Goal: Task Accomplishment & Management: Manage account settings

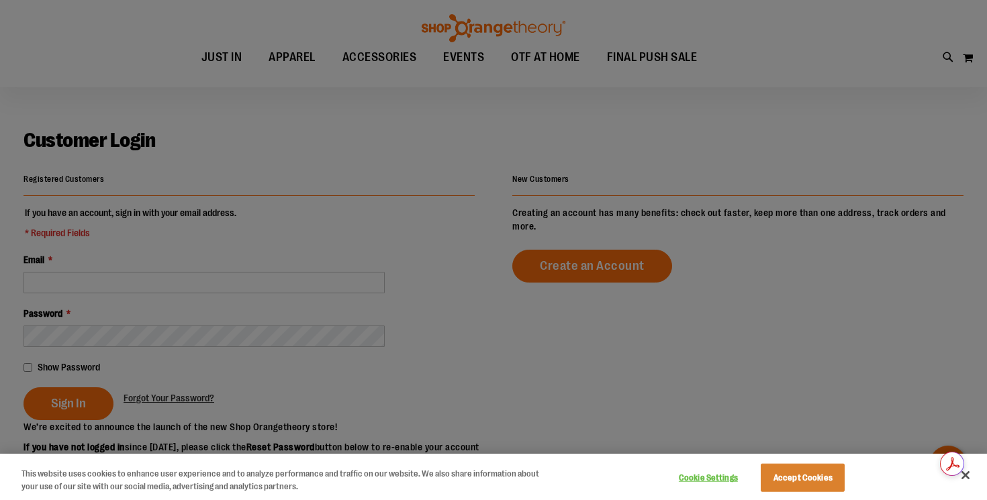
scroll to position [94, 0]
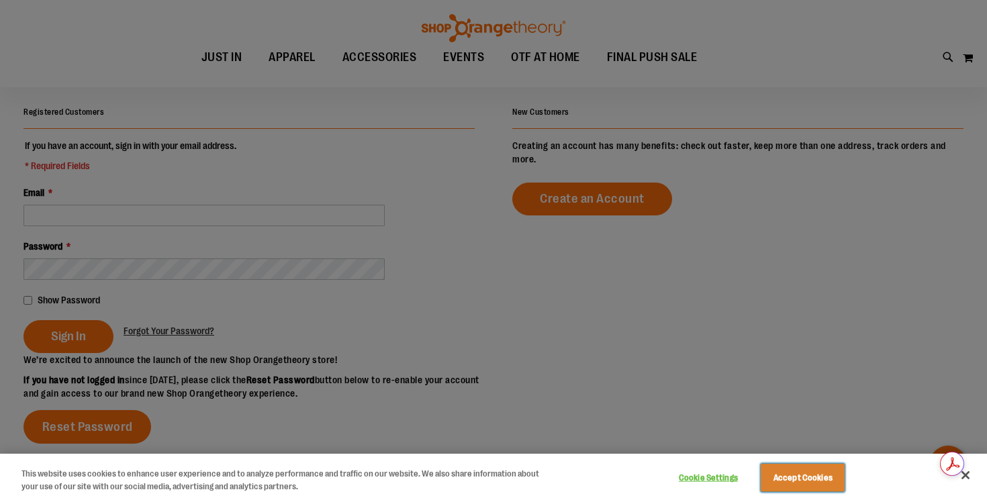
click at [824, 483] on button "Accept Cookies" at bounding box center [803, 478] width 84 height 28
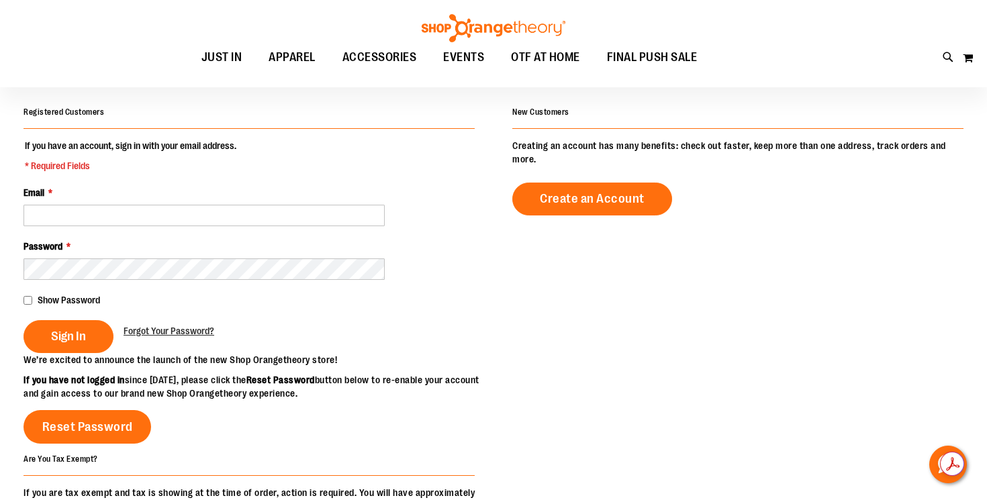
click at [357, 202] on div "Email *" at bounding box center [249, 206] width 451 height 40
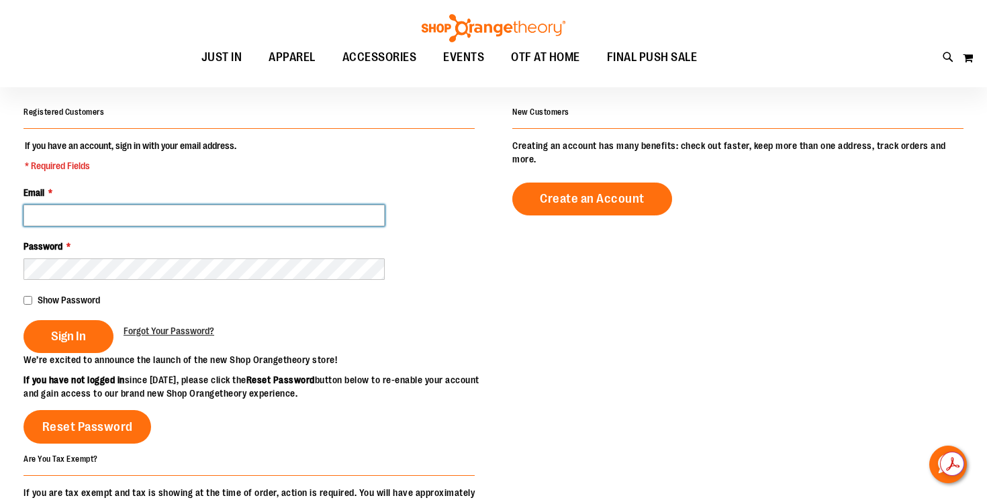
click at [353, 205] on input "Email *" at bounding box center [204, 215] width 361 height 21
type input "**********"
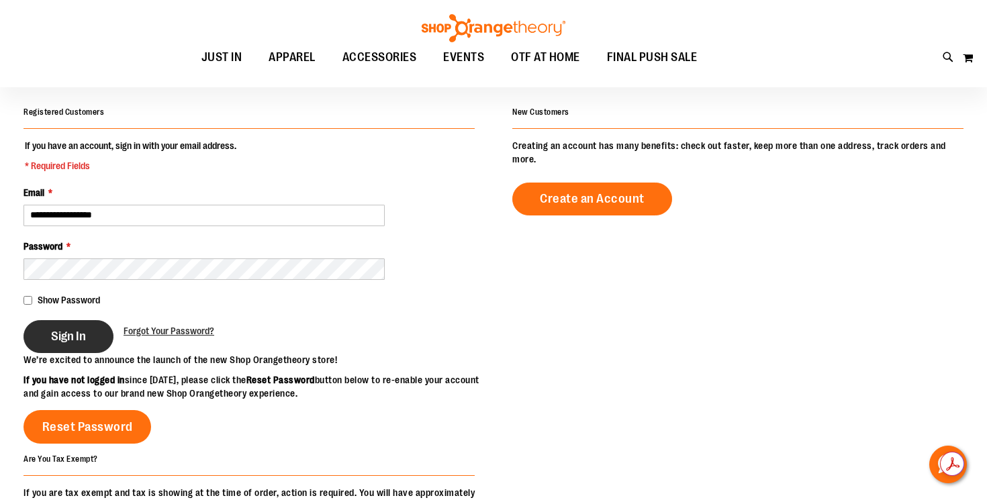
click at [56, 334] on span "Sign In" at bounding box center [68, 336] width 35 height 15
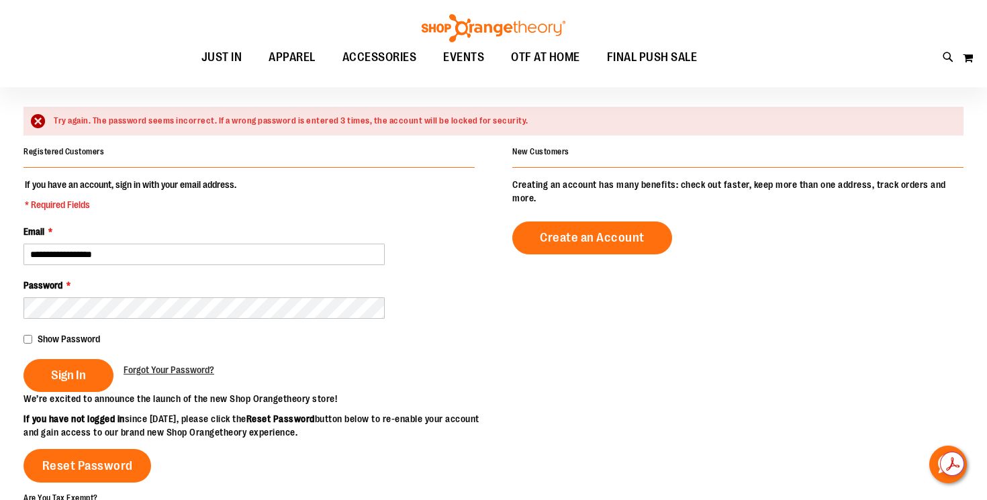
scroll to position [112, 0]
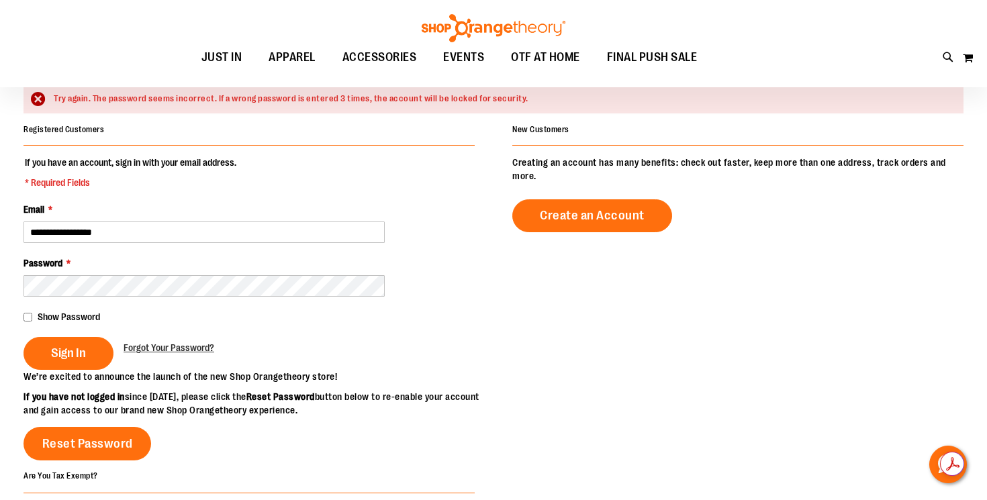
click at [36, 320] on div "Show Password" at bounding box center [249, 316] width 451 height 13
click at [56, 358] on span "Sign In" at bounding box center [68, 353] width 35 height 15
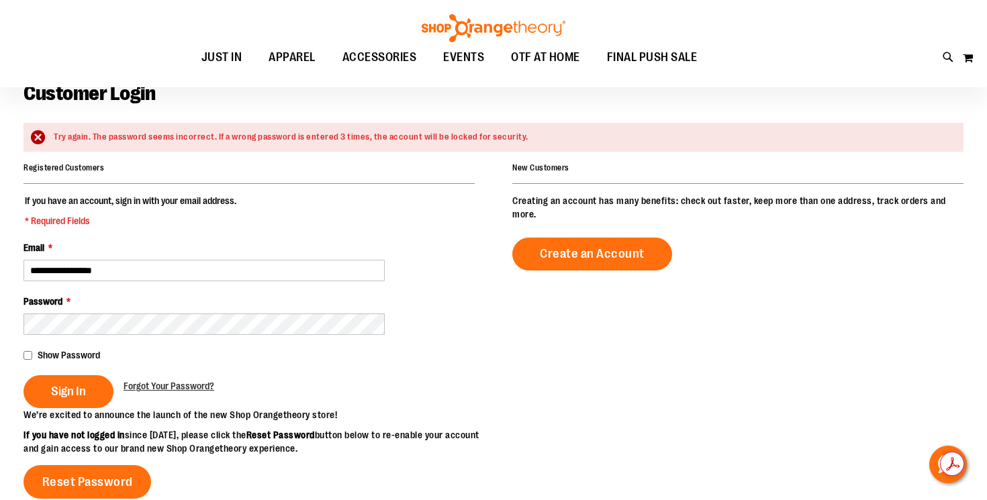
scroll to position [75, 0]
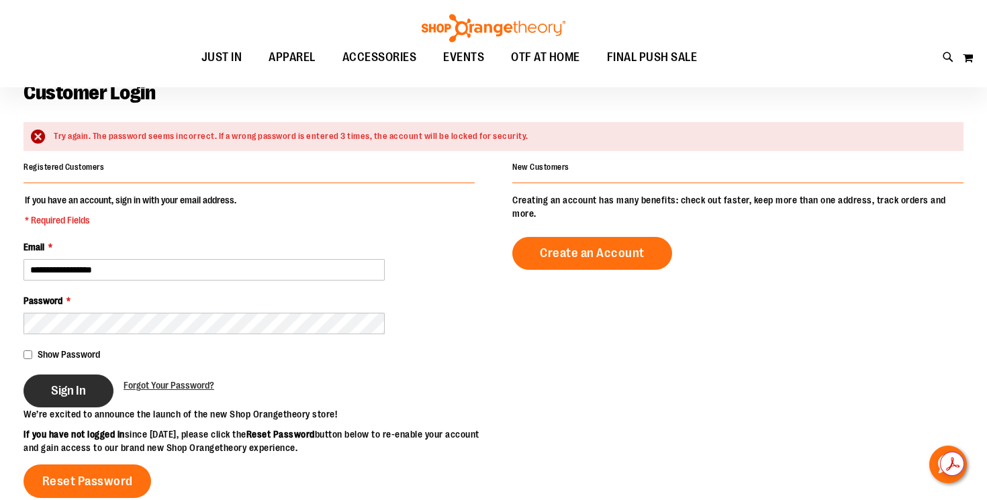
click at [42, 382] on button "Sign In" at bounding box center [69, 391] width 90 height 33
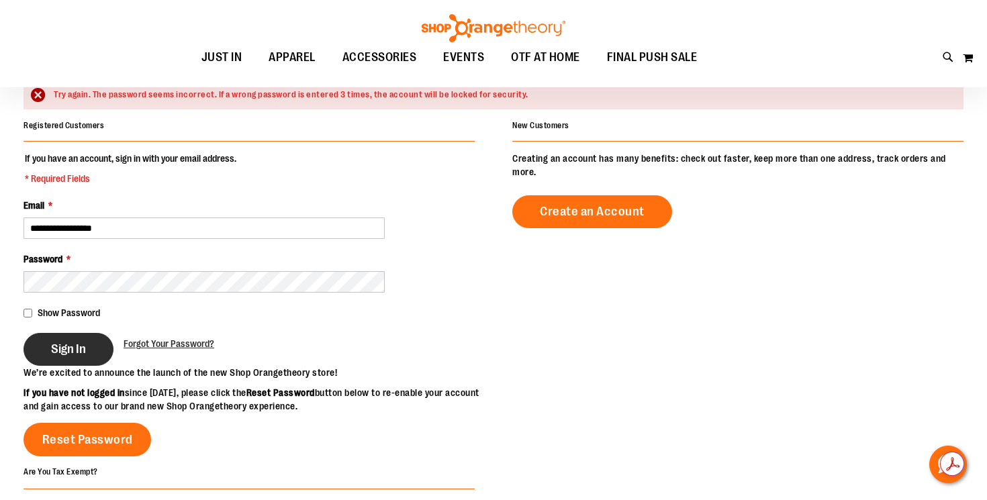
scroll to position [136, 0]
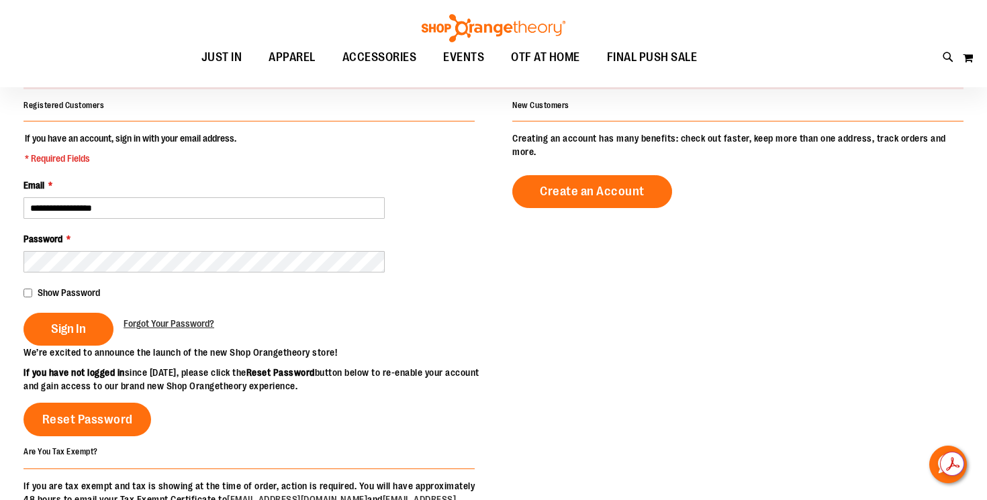
click at [46, 292] on span "Show Password" at bounding box center [69, 293] width 62 height 11
click at [74, 330] on span "Sign In" at bounding box center [68, 329] width 35 height 15
